Goal: Check status: Check status

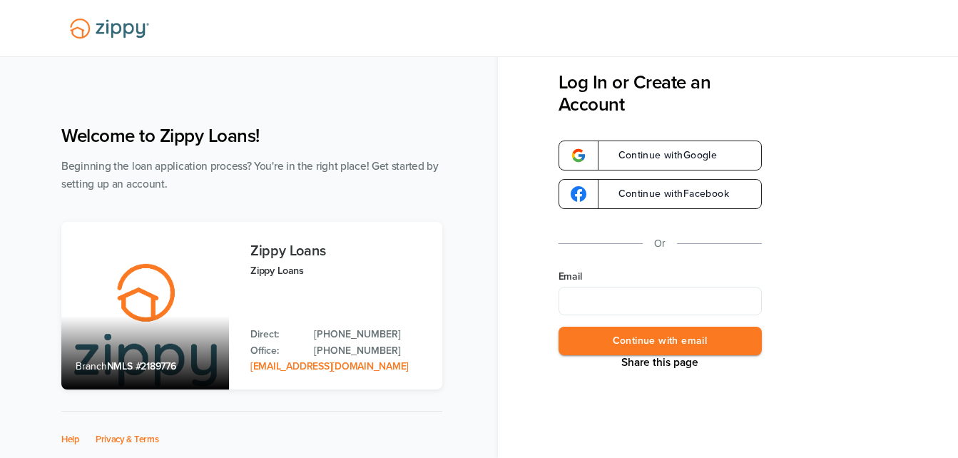
click at [642, 293] on input "Email" at bounding box center [660, 301] width 203 height 29
type input "**********"
click at [628, 343] on button "Continue with email" at bounding box center [660, 341] width 203 height 29
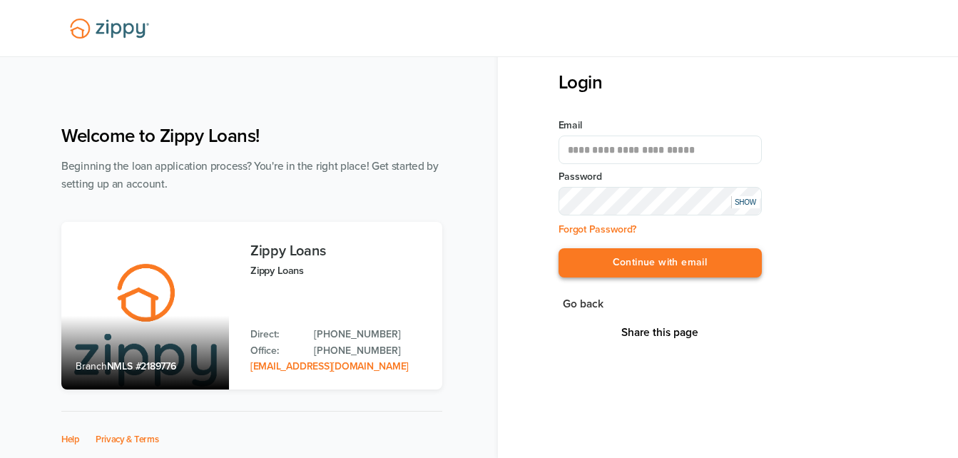
click at [651, 271] on button "Continue with email" at bounding box center [660, 262] width 203 height 29
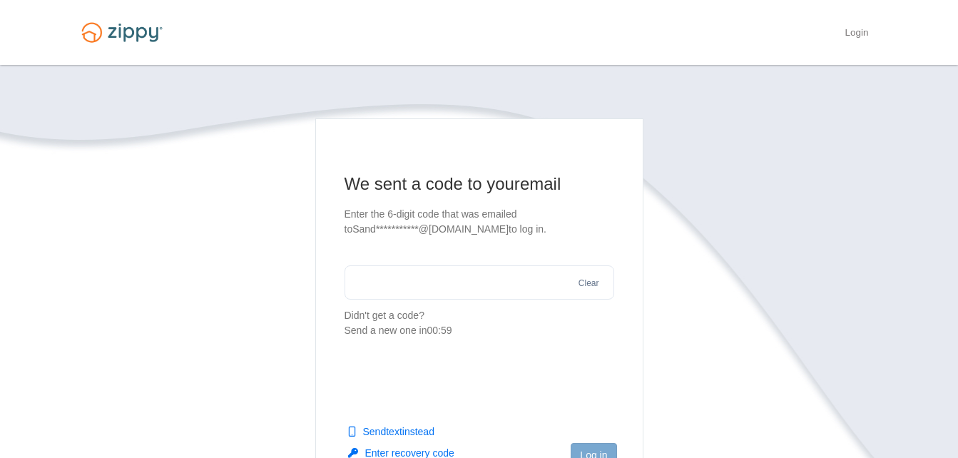
click at [407, 275] on input "text" at bounding box center [480, 282] width 270 height 34
type input "******"
click at [590, 446] on button "Log in" at bounding box center [594, 455] width 46 height 24
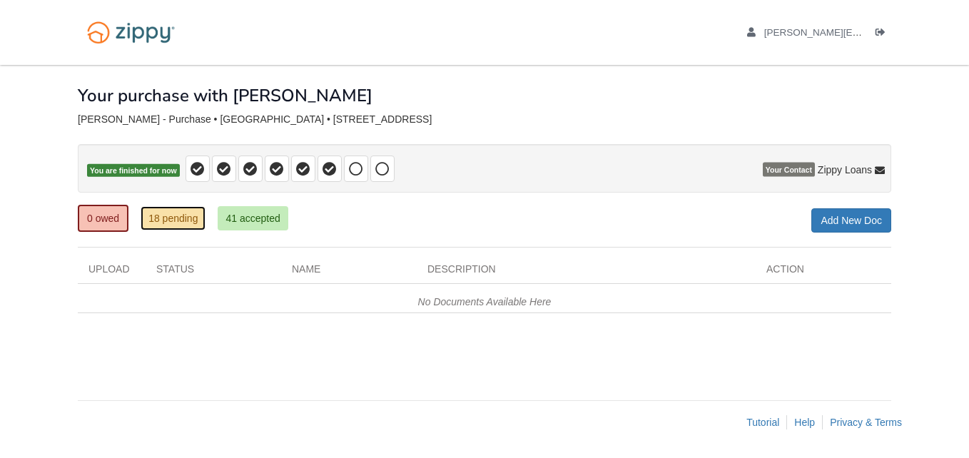
click at [176, 218] on link "18 pending" at bounding box center [173, 218] width 65 height 24
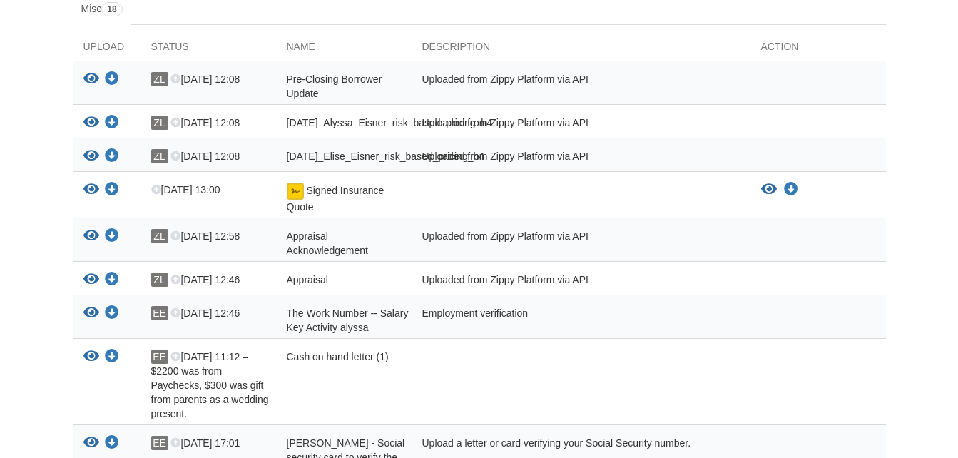
scroll to position [260, 0]
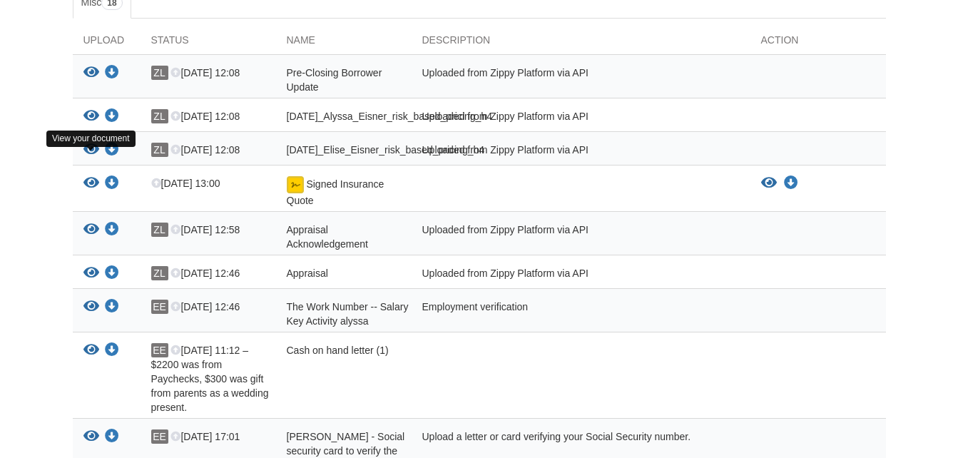
click at [88, 157] on icon "View 08-23-2025_Elise_Eisner_risk_based_pricing_h4" at bounding box center [91, 150] width 16 height 14
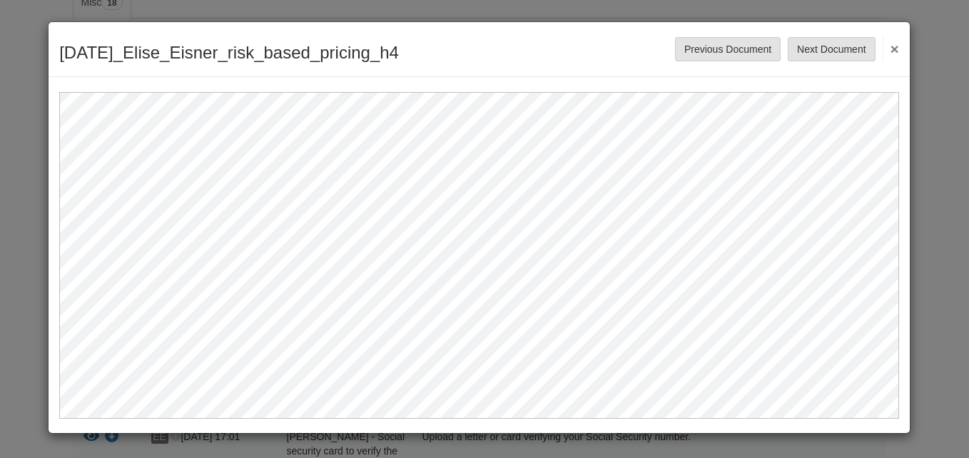
click at [889, 46] on button "×" at bounding box center [891, 49] width 16 height 26
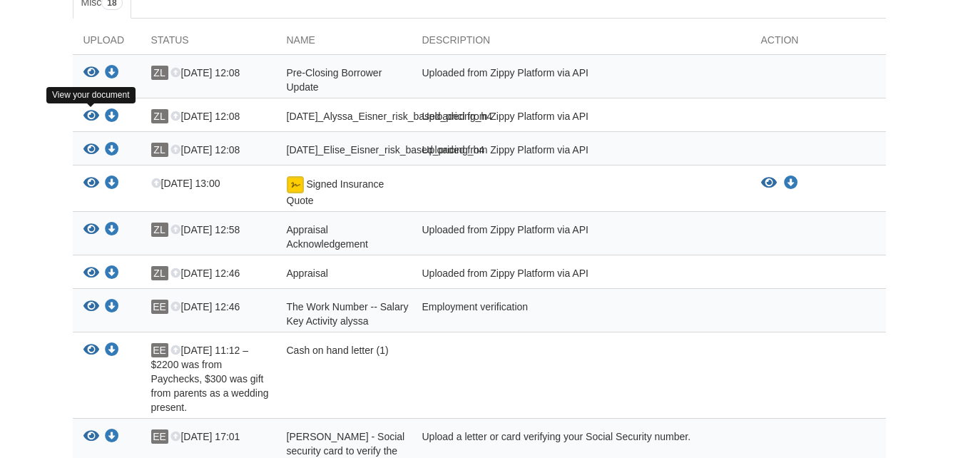
click at [94, 118] on icon "View 08-23-2025_Alyssa_Eisner_risk_based_pricing_h4" at bounding box center [91, 116] width 16 height 14
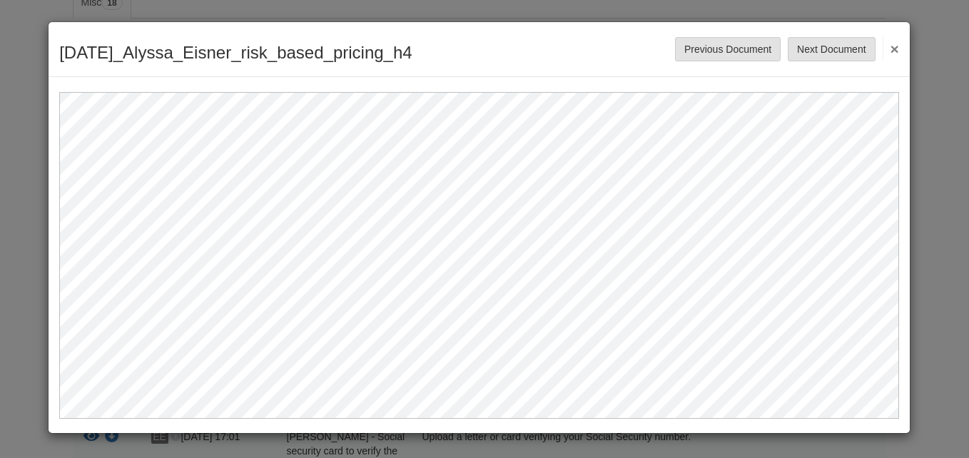
click at [895, 49] on button "×" at bounding box center [891, 49] width 16 height 26
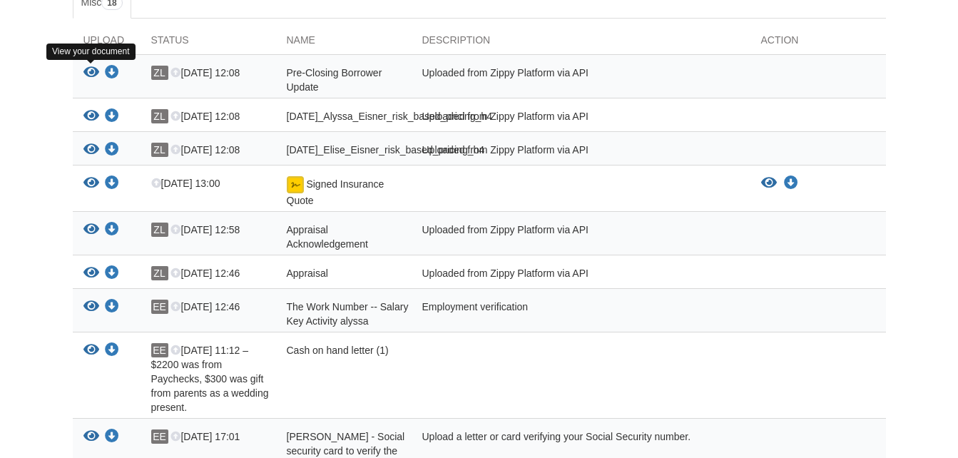
click at [91, 76] on icon "View Pre-Closing Borrower Update" at bounding box center [91, 73] width 16 height 14
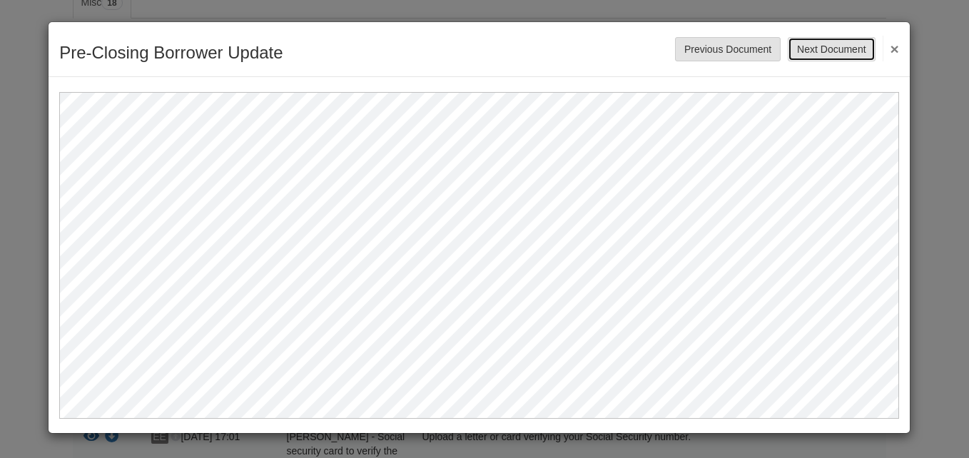
click at [832, 53] on button "Next Document" at bounding box center [831, 49] width 87 height 24
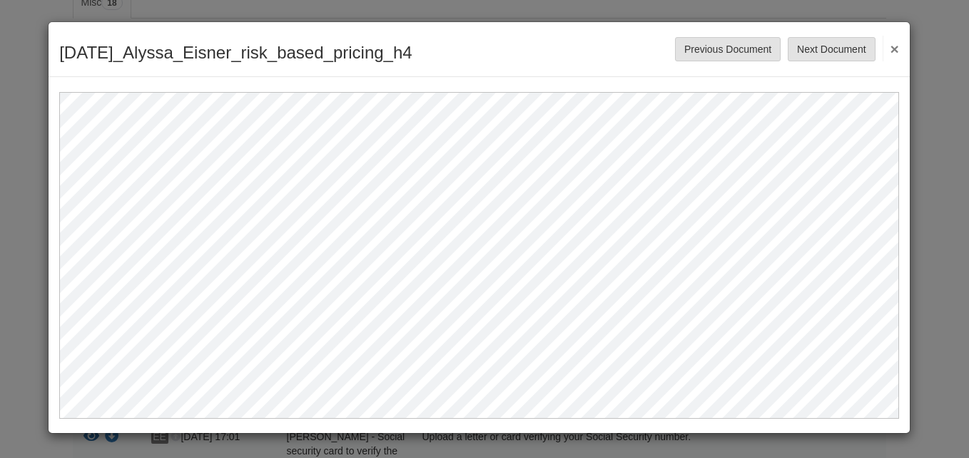
click at [892, 48] on button "×" at bounding box center [891, 49] width 16 height 26
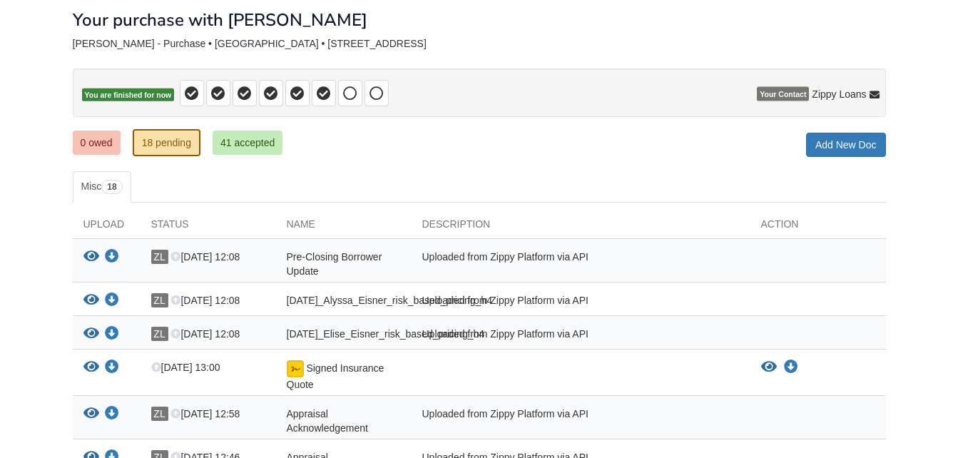
scroll to position [0, 0]
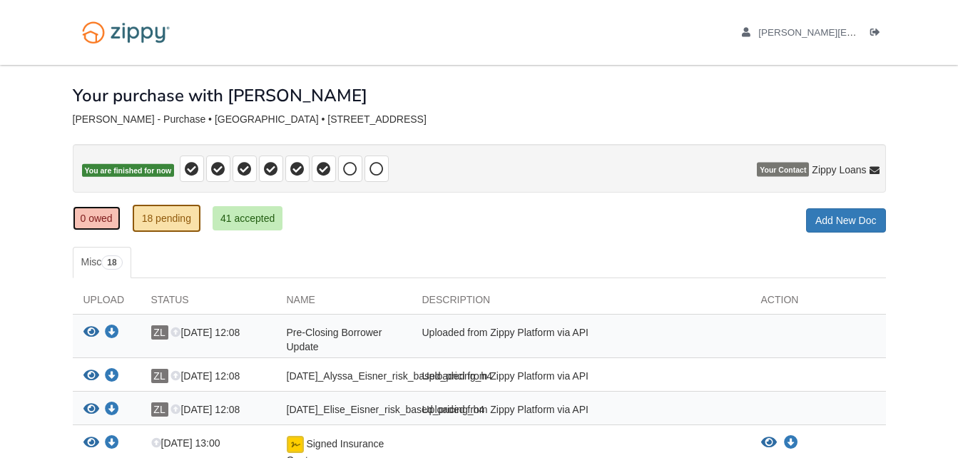
click at [100, 220] on link "0 owed" at bounding box center [97, 218] width 48 height 24
